Goal: Task Accomplishment & Management: Complete application form

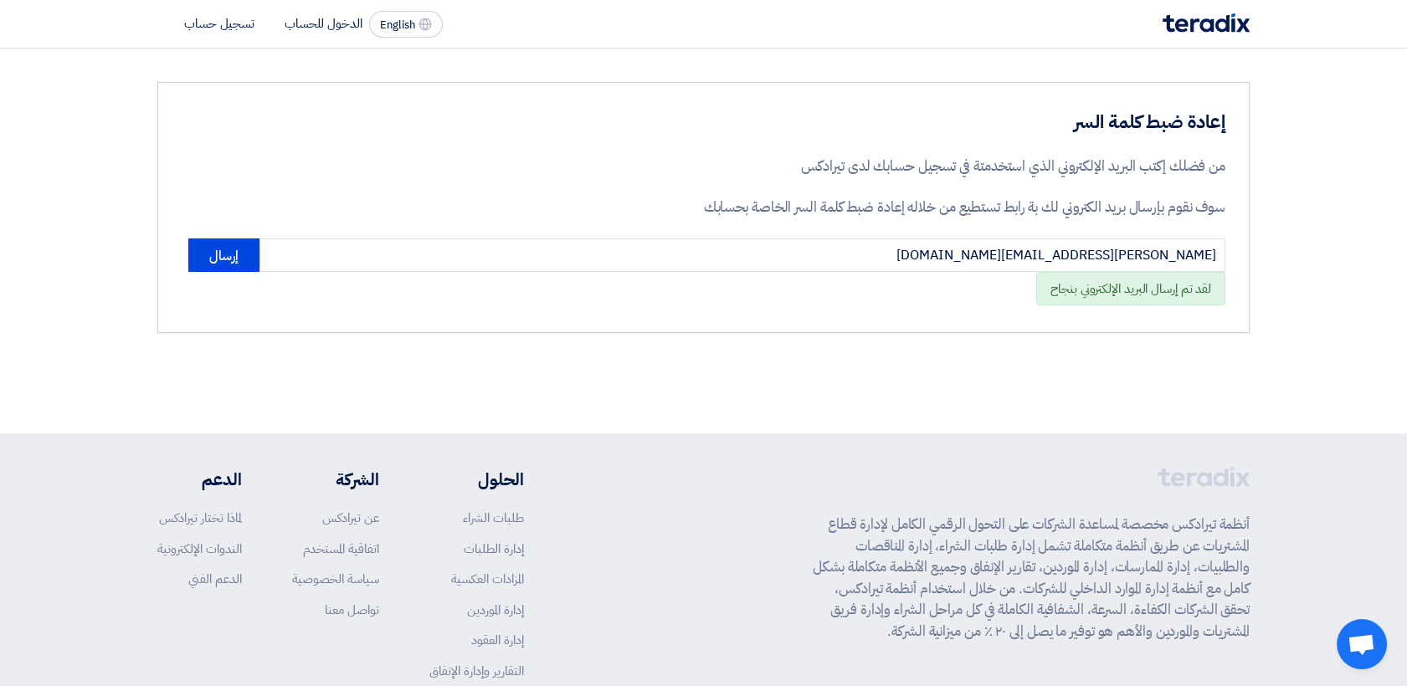
click at [235, 21] on li "تسجيل حساب" at bounding box center [219, 23] width 70 height 18
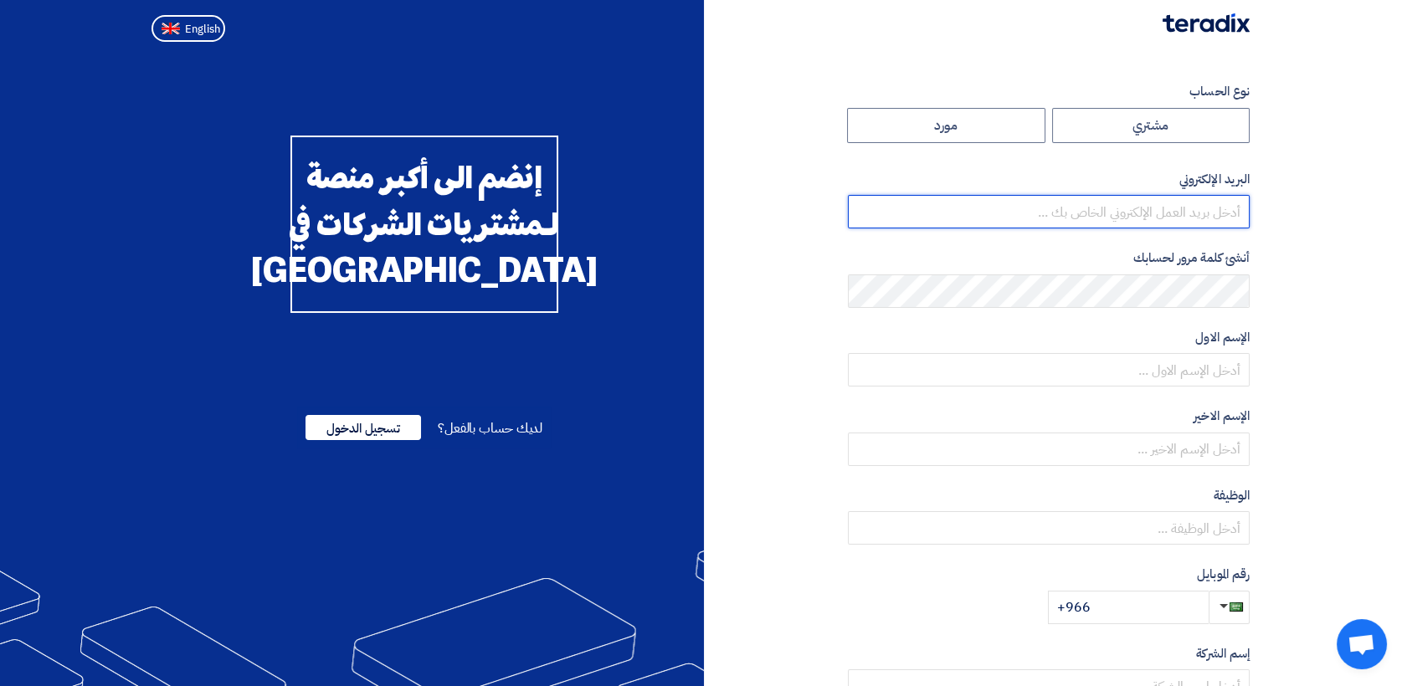
type input "[PERSON_NAME][EMAIL_ADDRESS][DOMAIN_NAME]"
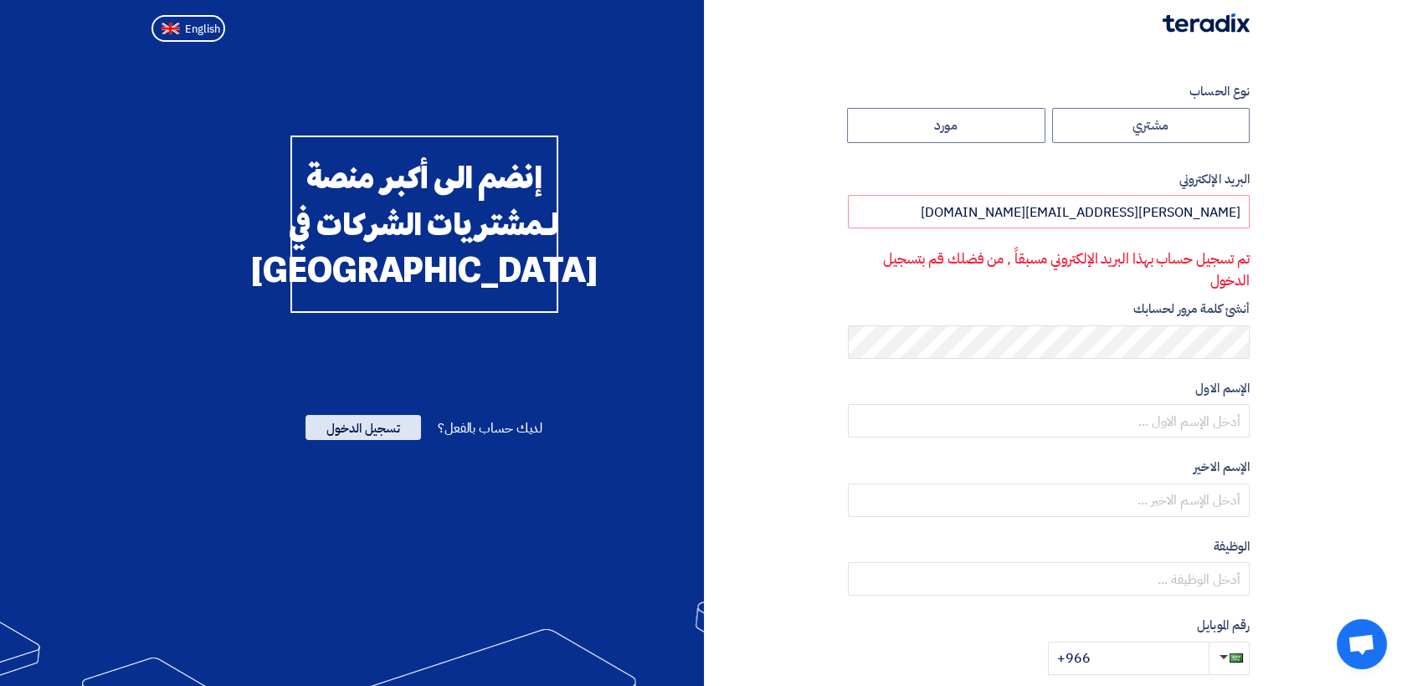
click at [382, 440] on span "تسجيل الدخول" at bounding box center [364, 427] width 116 height 25
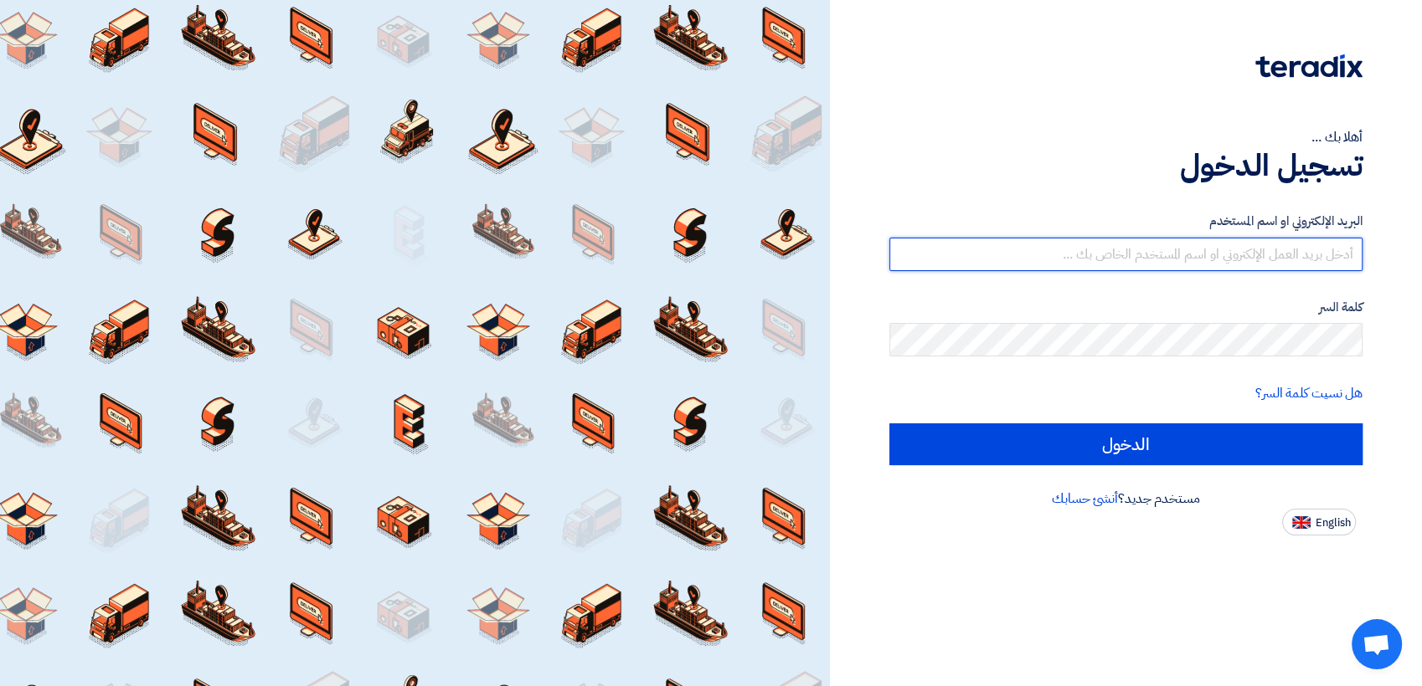
type input "[PERSON_NAME][EMAIL_ADDRESS][DOMAIN_NAME]"
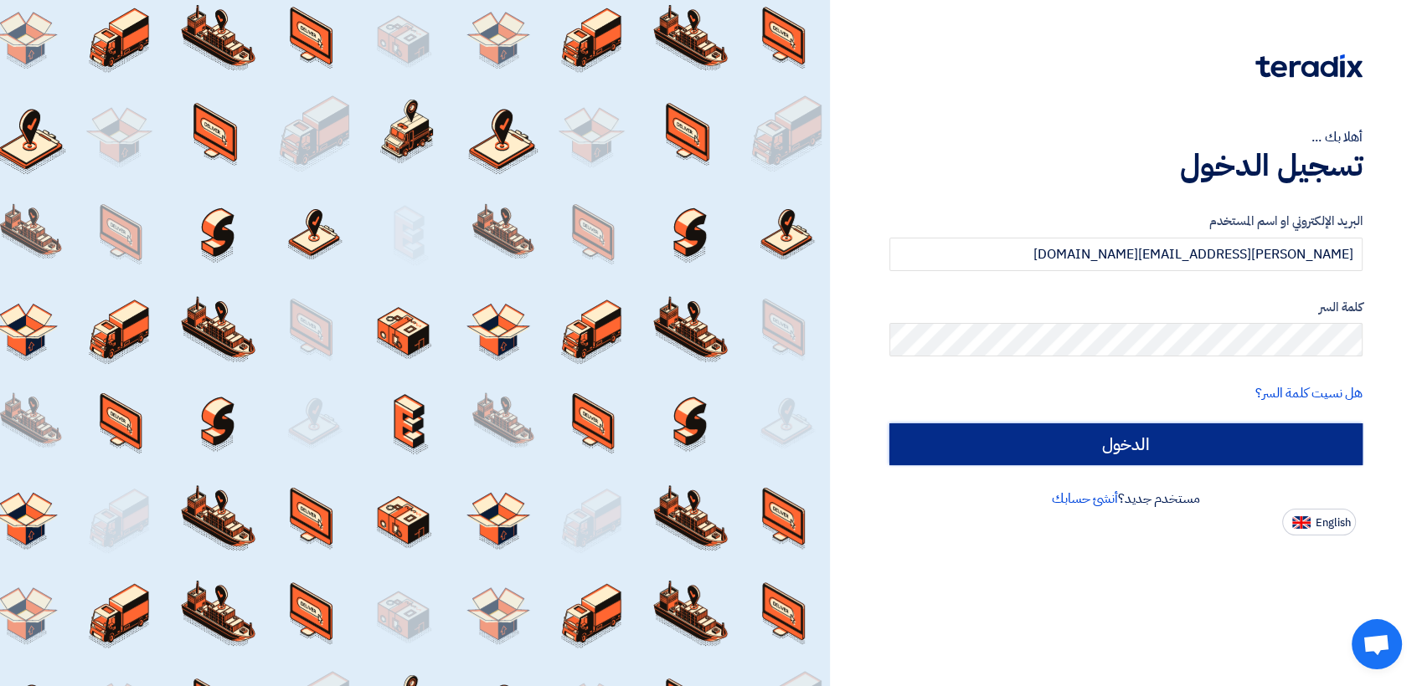
click at [1245, 445] on input "الدخول" at bounding box center [1126, 445] width 474 height 42
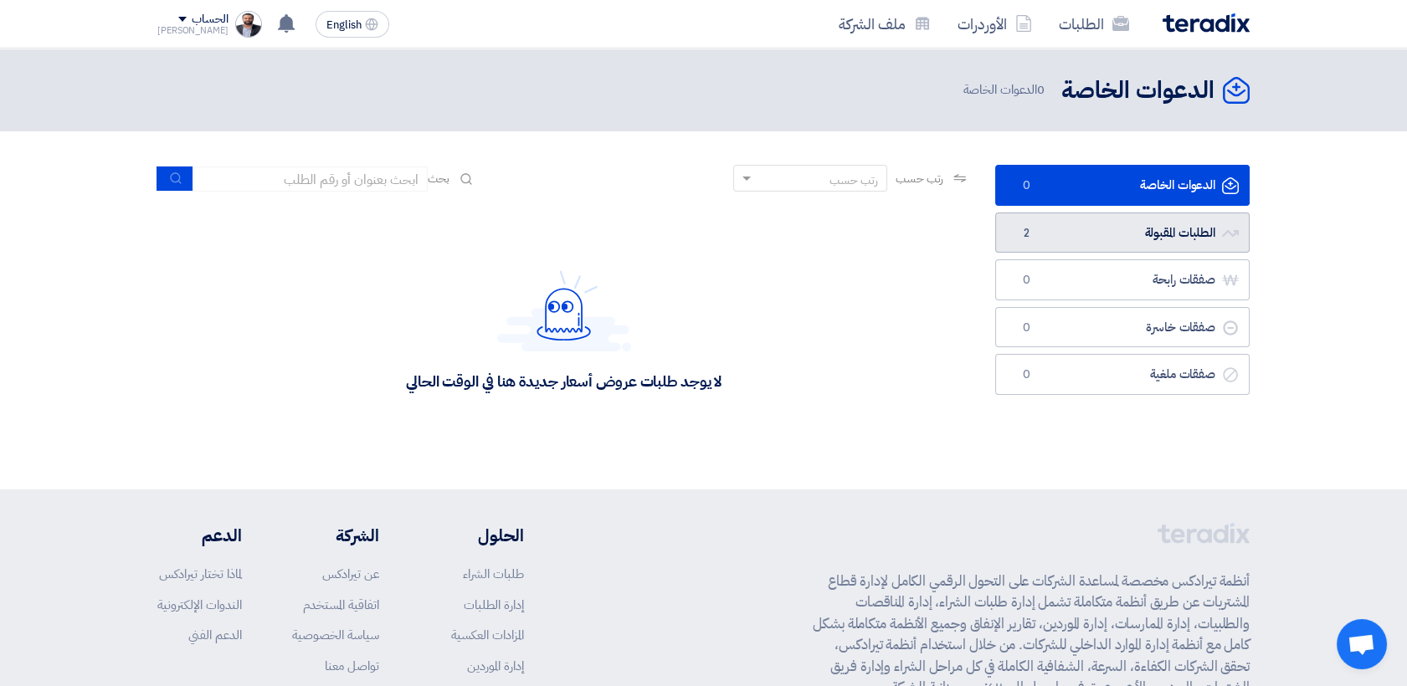
click at [1072, 249] on link "الطلبات المقبولة الطلبات المقبولة 2" at bounding box center [1122, 233] width 255 height 41
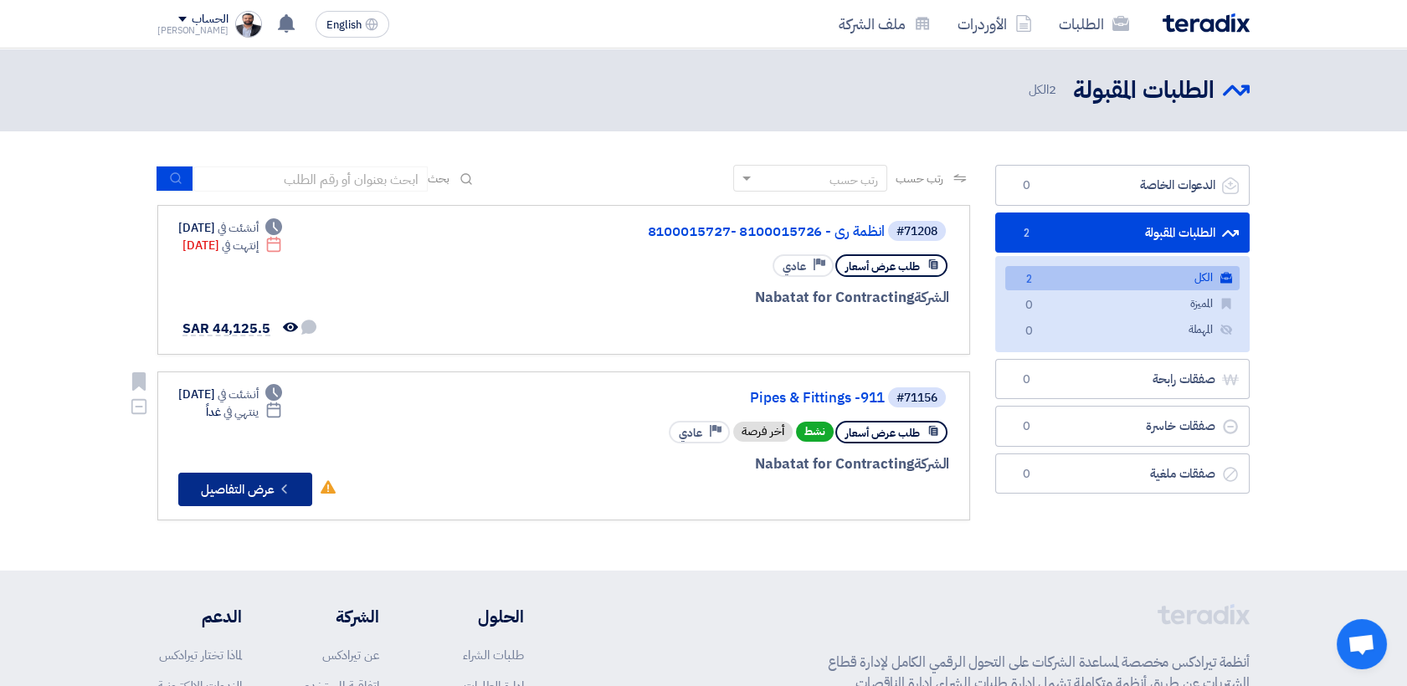
click at [260, 473] on button "Check details عرض التفاصيل" at bounding box center [245, 489] width 134 height 33
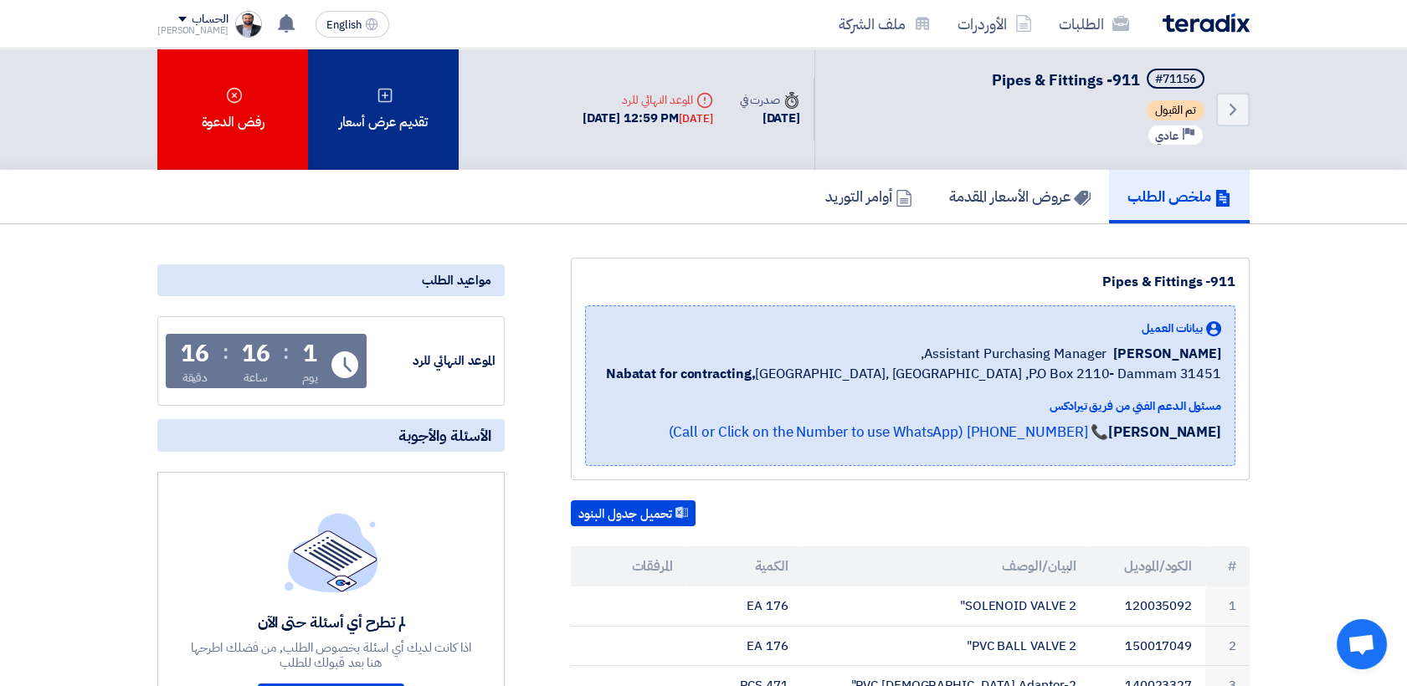
click at [378, 135] on div "تقديم عرض أسعار" at bounding box center [383, 109] width 151 height 121
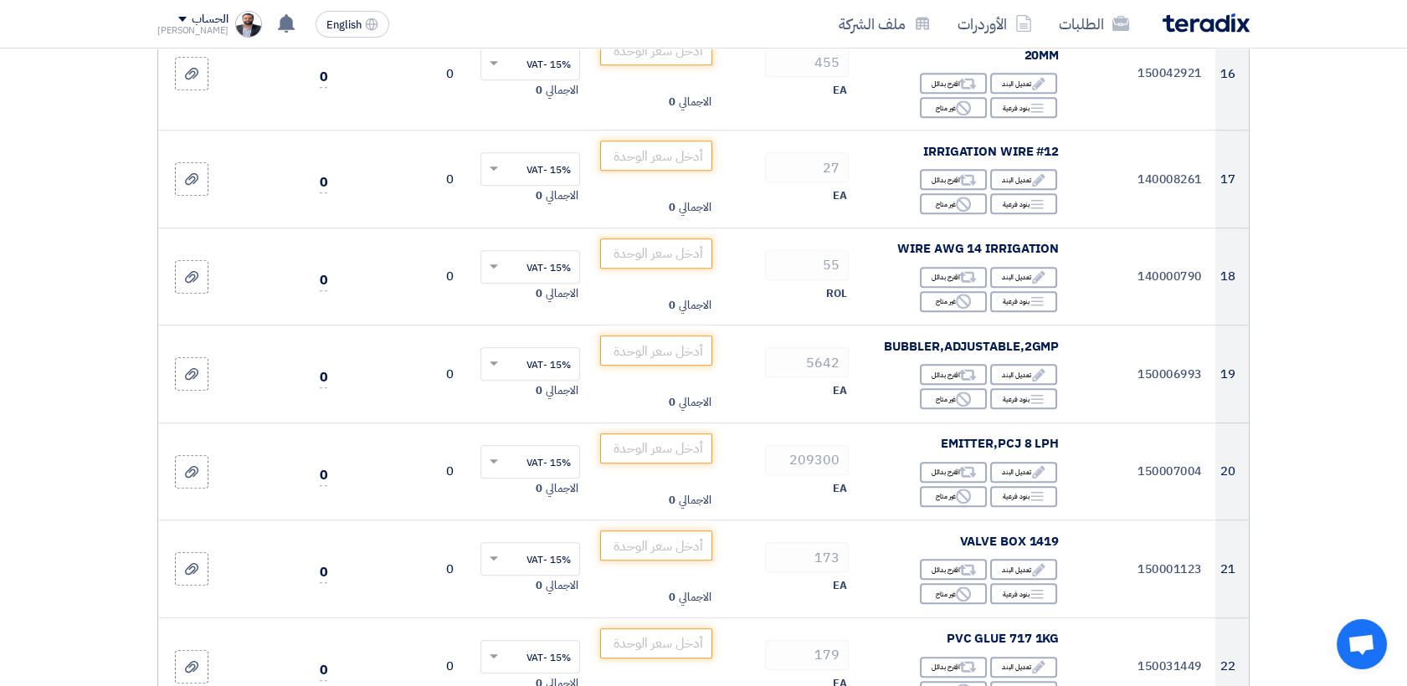
scroll to position [2046, 0]
